Goal: Task Accomplishment & Management: Manage account settings

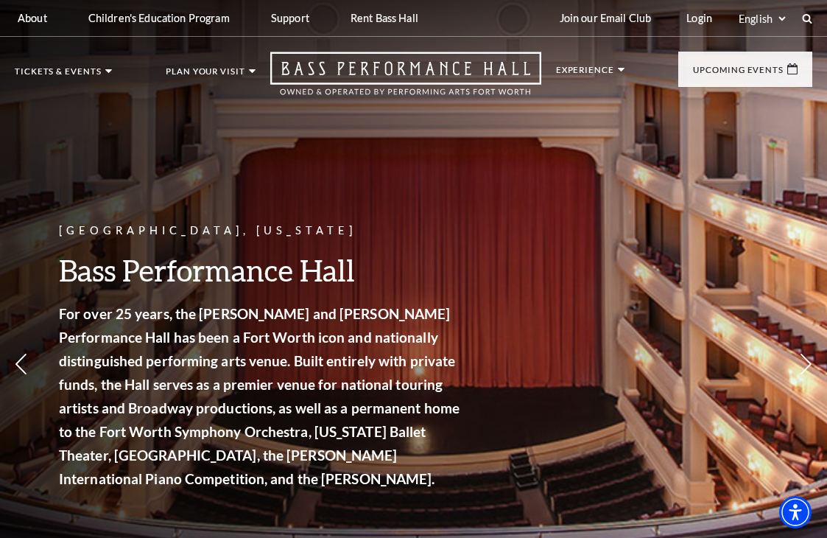
click at [214, 119] on div "[GEOGRAPHIC_DATA], [US_STATE] Bass Performance Hall For over 25 years, the [PER…" at bounding box center [413, 317] width 827 height 664
click at [700, 18] on link "Login" at bounding box center [698, 18] width 49 height 36
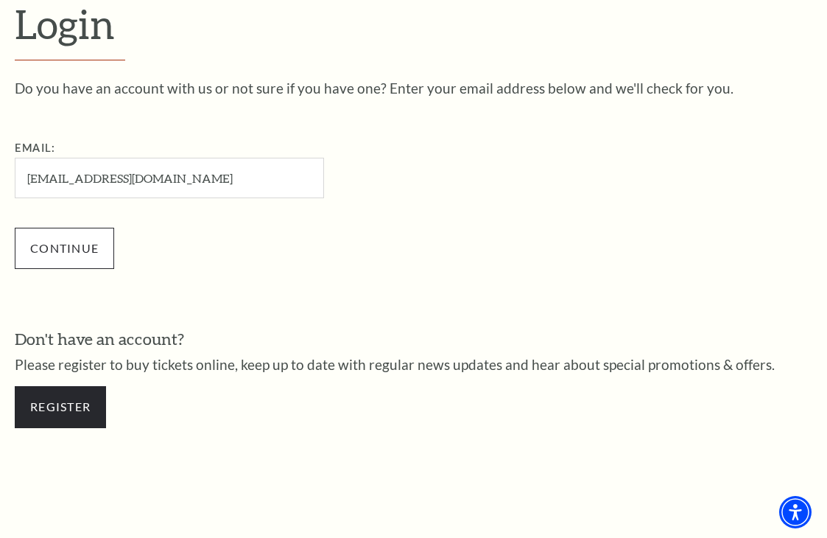
type input "[EMAIL_ADDRESS][DOMAIN_NAME]"
click at [66, 245] on input "Continue" at bounding box center [64, 248] width 99 height 41
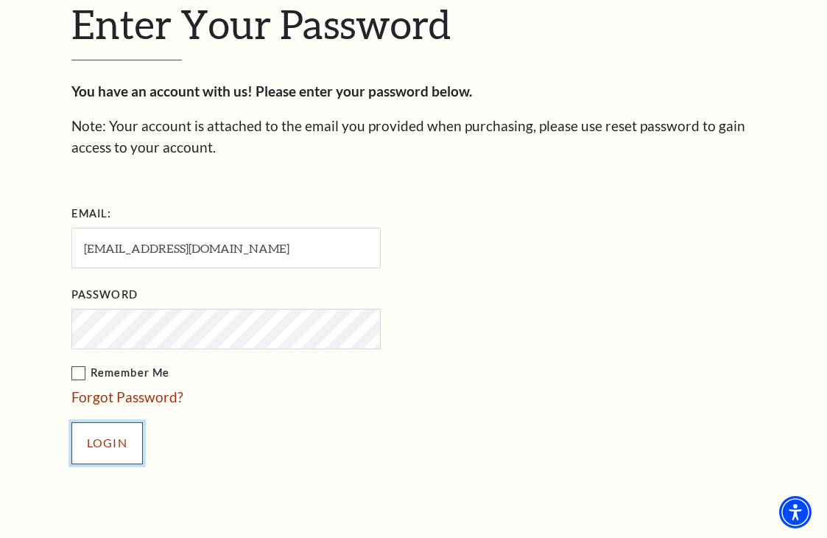
click at [124, 429] on input "Login" at bounding box center [106, 442] width 71 height 41
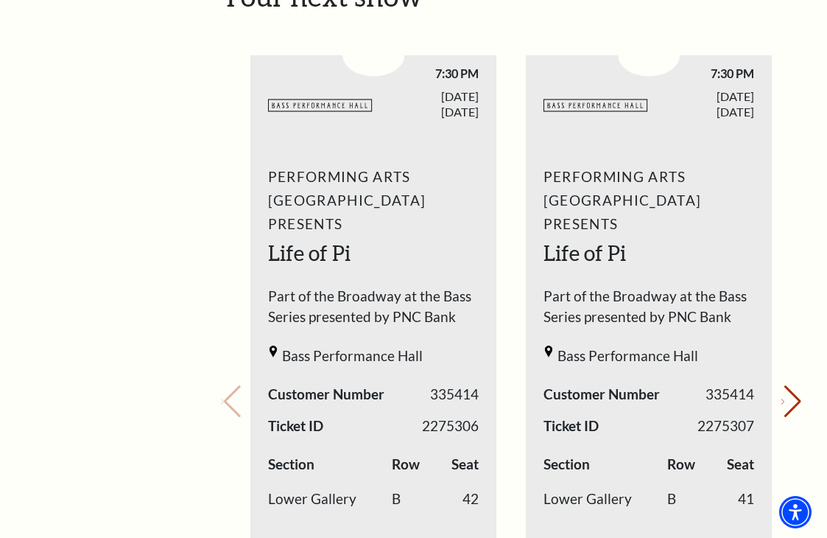
scroll to position [542, 0]
click at [787, 388] on button "Next slide." at bounding box center [791, 400] width 20 height 32
click at [788, 389] on button "Next slide." at bounding box center [791, 400] width 20 height 32
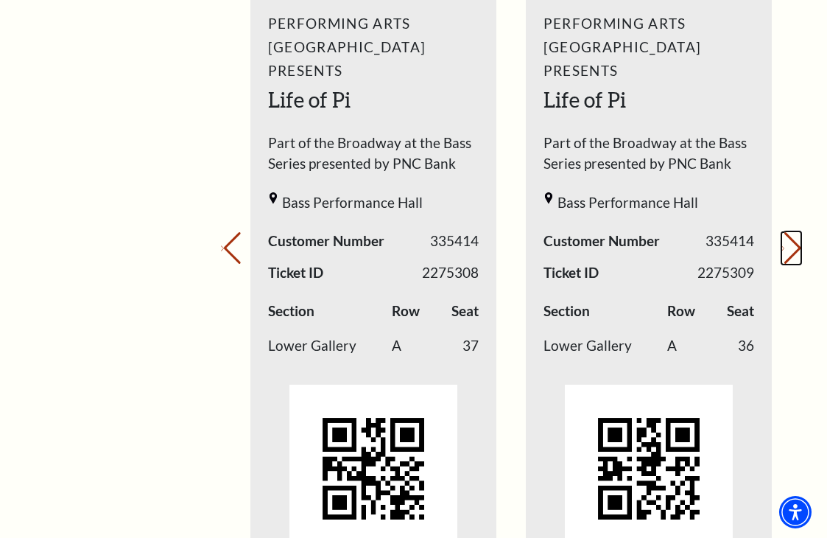
scroll to position [693, 0]
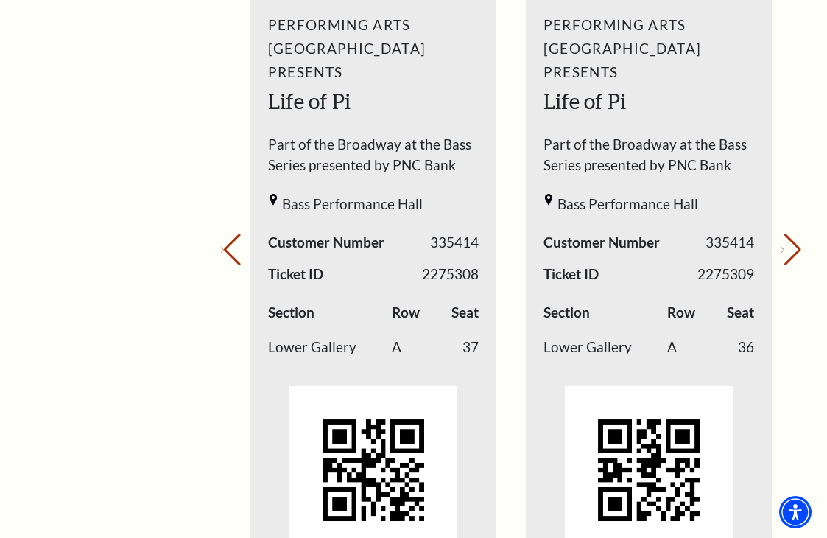
click at [62, 138] on div "My Account Home My Profile Upcoming Performances Past Performances" at bounding box center [90, 395] width 151 height 1914
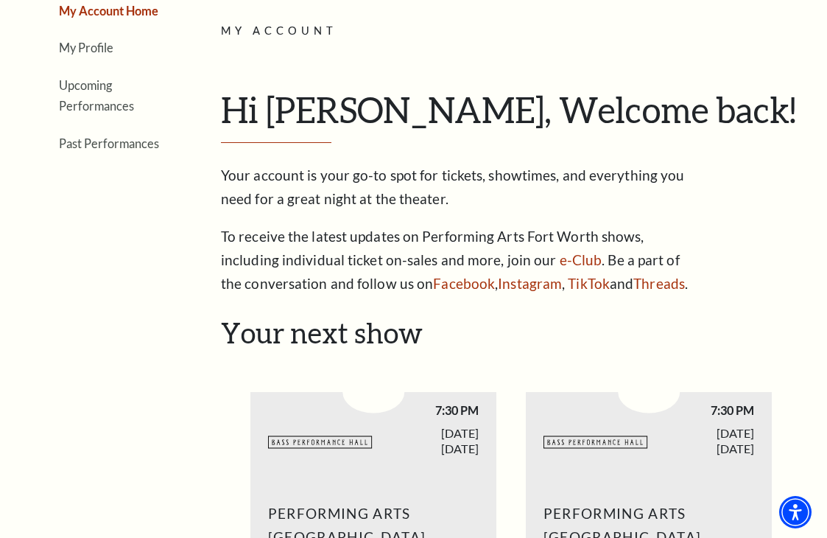
scroll to position [0, 0]
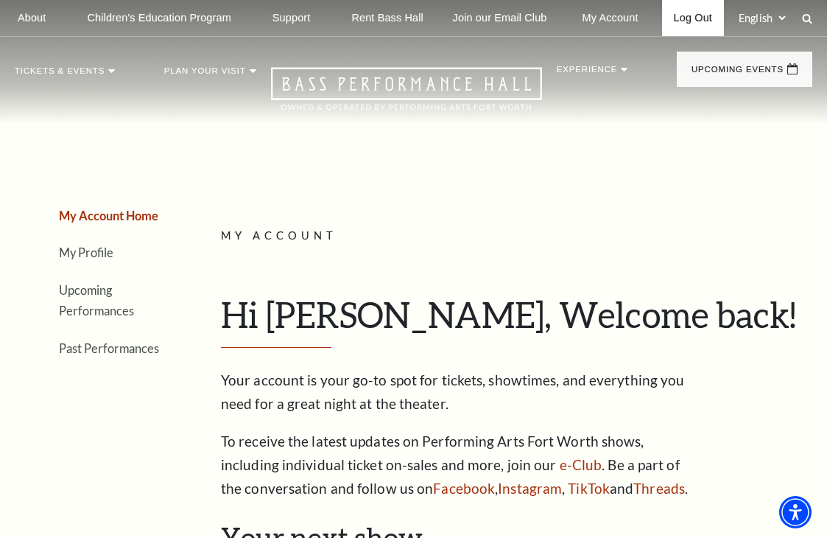
click at [697, 20] on link "Log Out" at bounding box center [693, 18] width 62 height 36
